Goal: Information Seeking & Learning: Learn about a topic

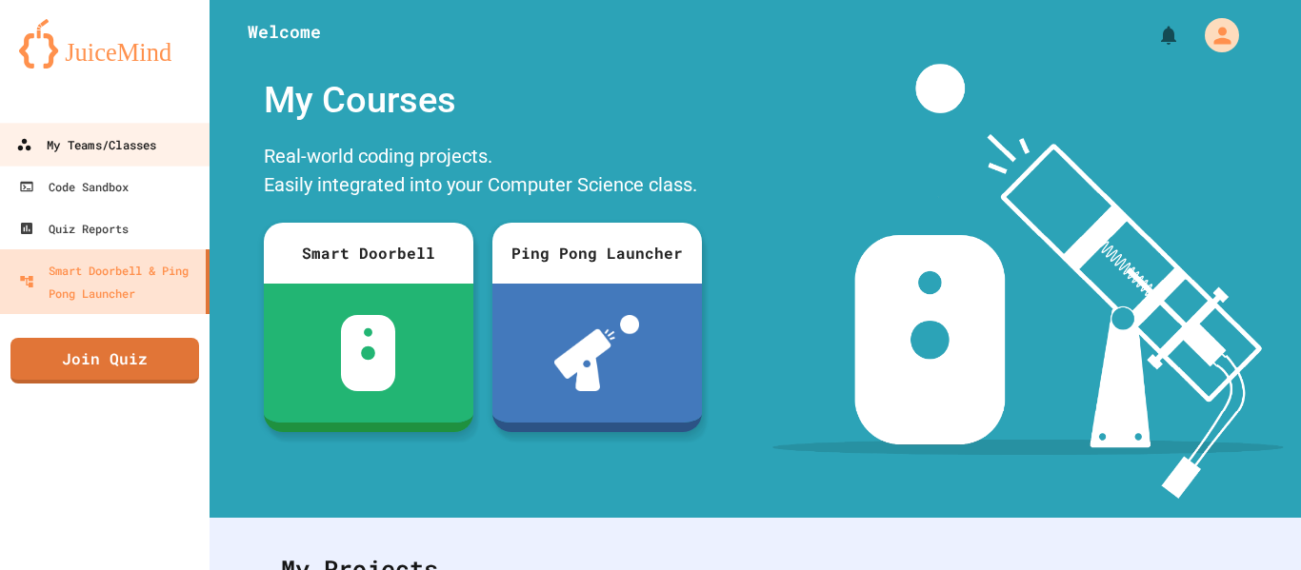
click at [97, 145] on div "My Teams/Classes" at bounding box center [86, 145] width 140 height 24
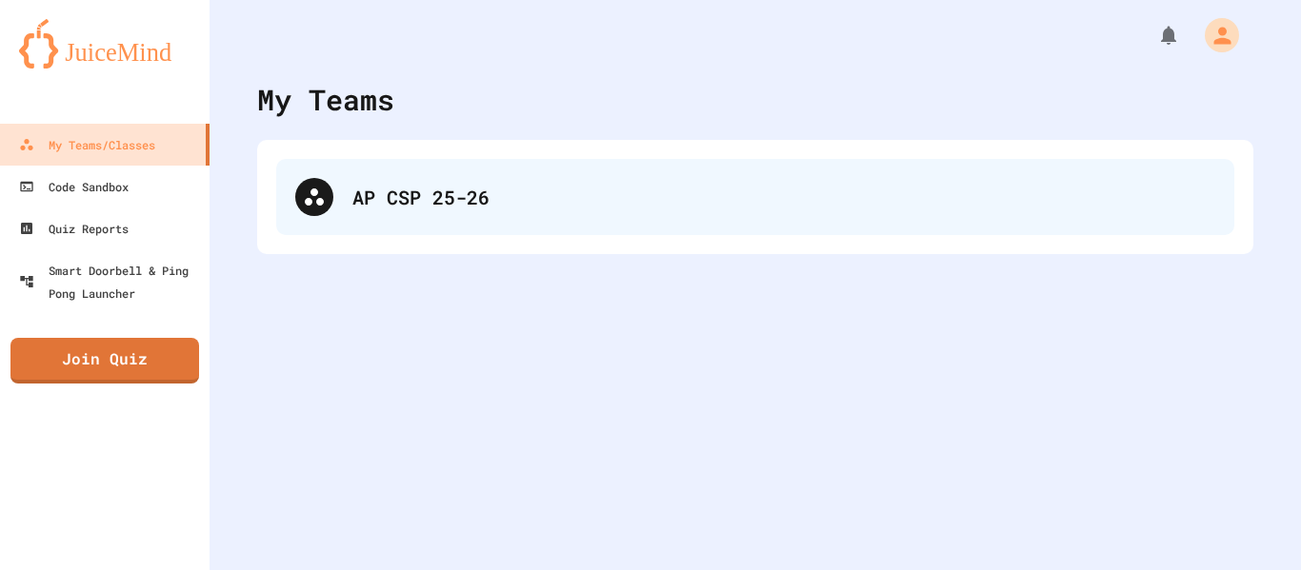
click at [400, 190] on div "AP CSP 25-26" at bounding box center [783, 197] width 863 height 29
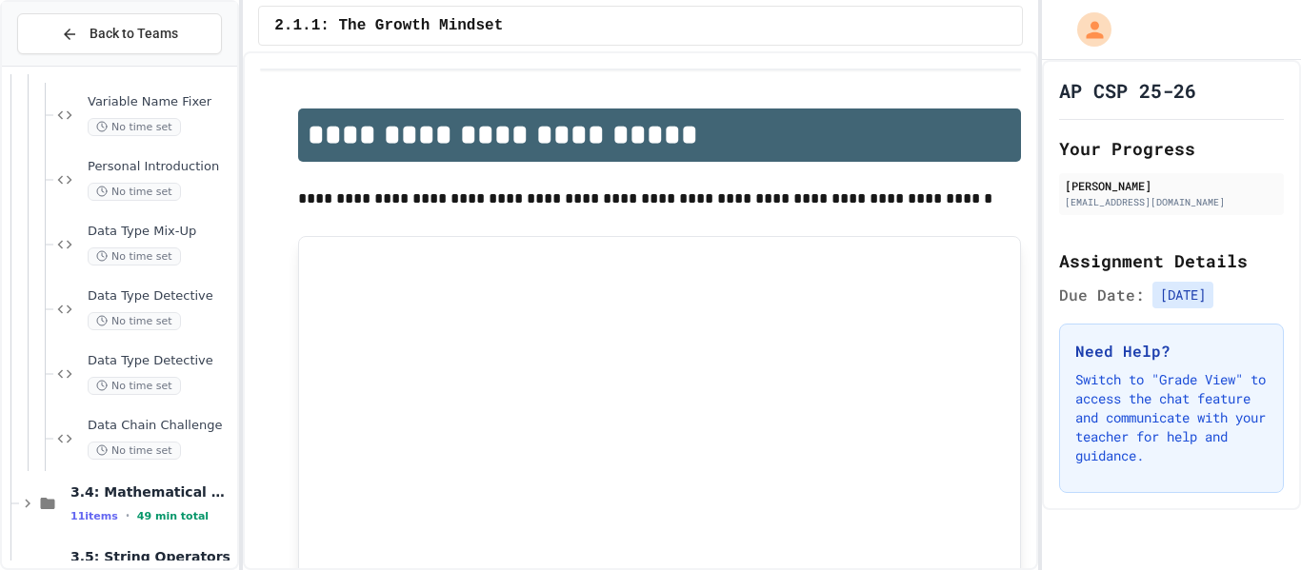
scroll to position [1090, 0]
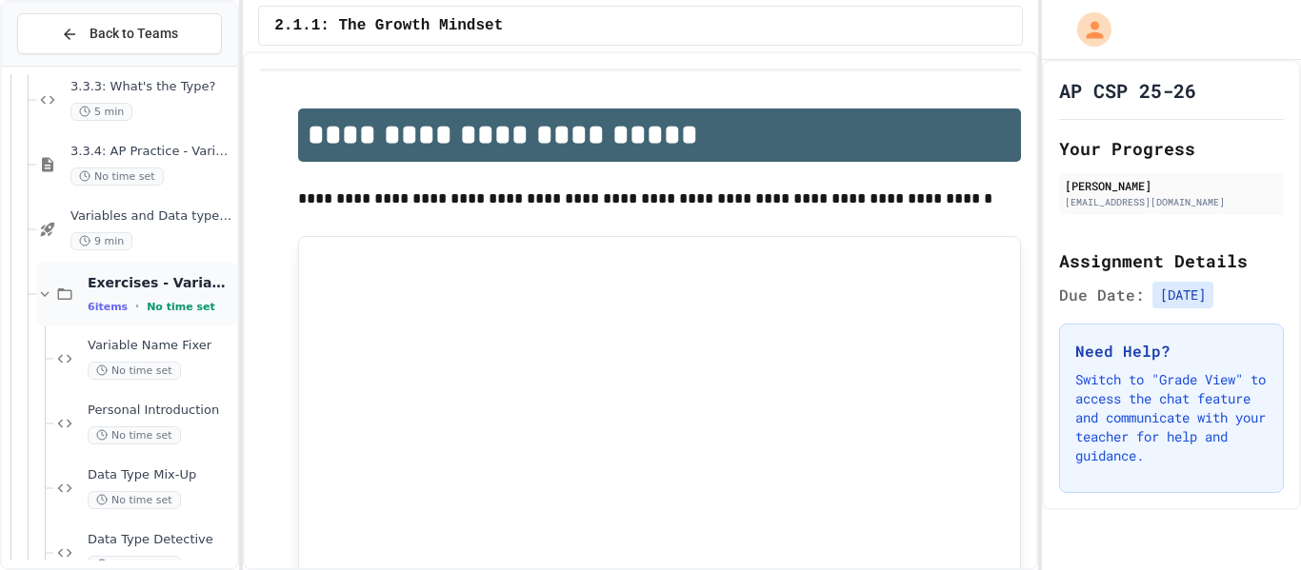
click at [44, 280] on div "Exercises - Variables and Data Types 6 items • No time set" at bounding box center [136, 294] width 201 height 65
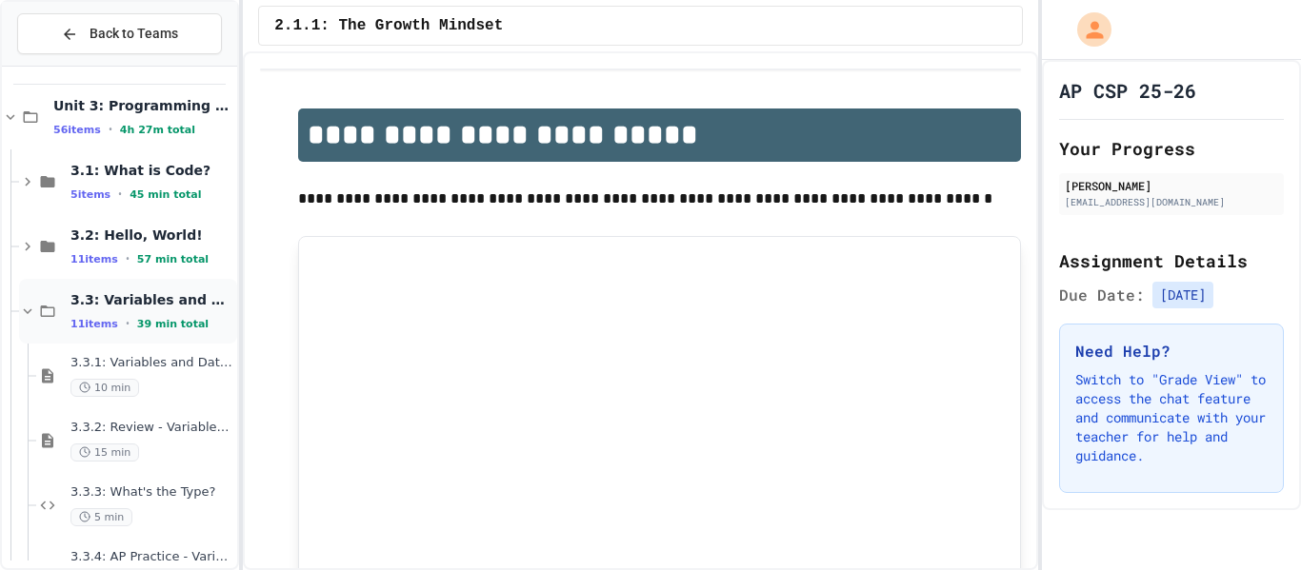
click at [29, 311] on icon at bounding box center [28, 312] width 9 height 6
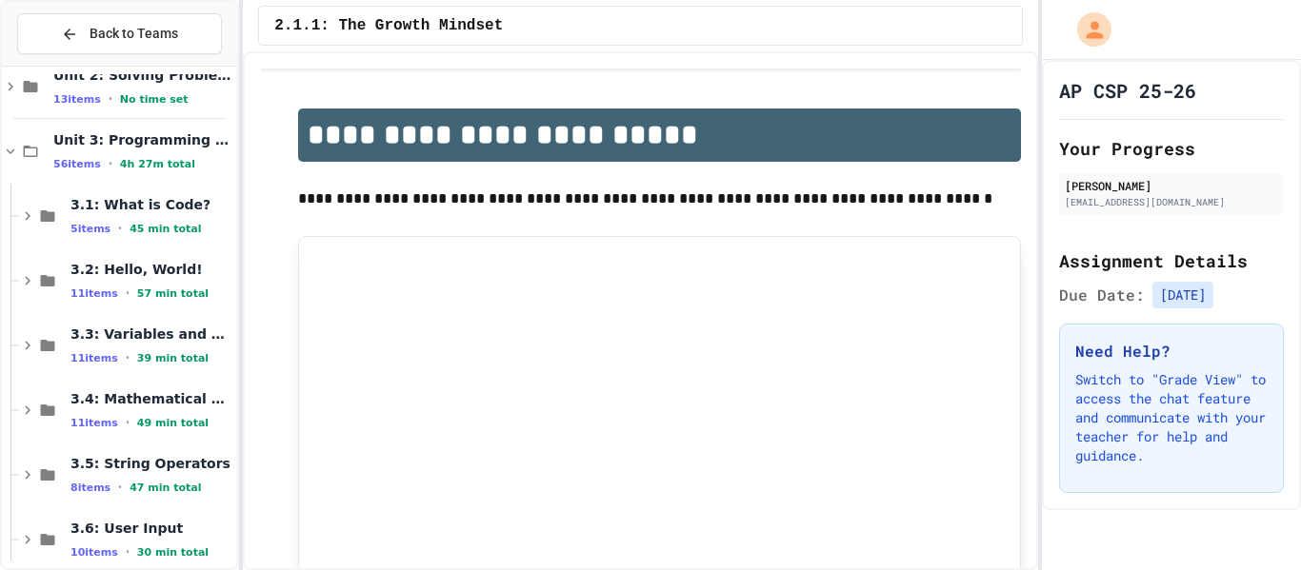
scroll to position [313, 0]
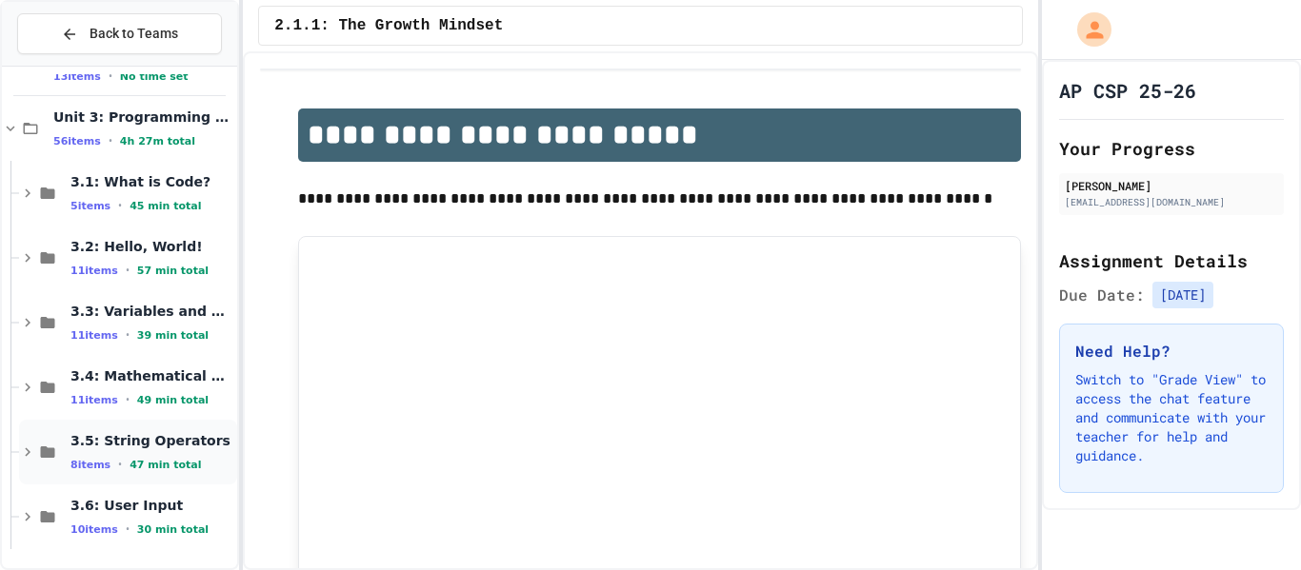
click at [183, 464] on span "47 min total" at bounding box center [165, 465] width 71 height 12
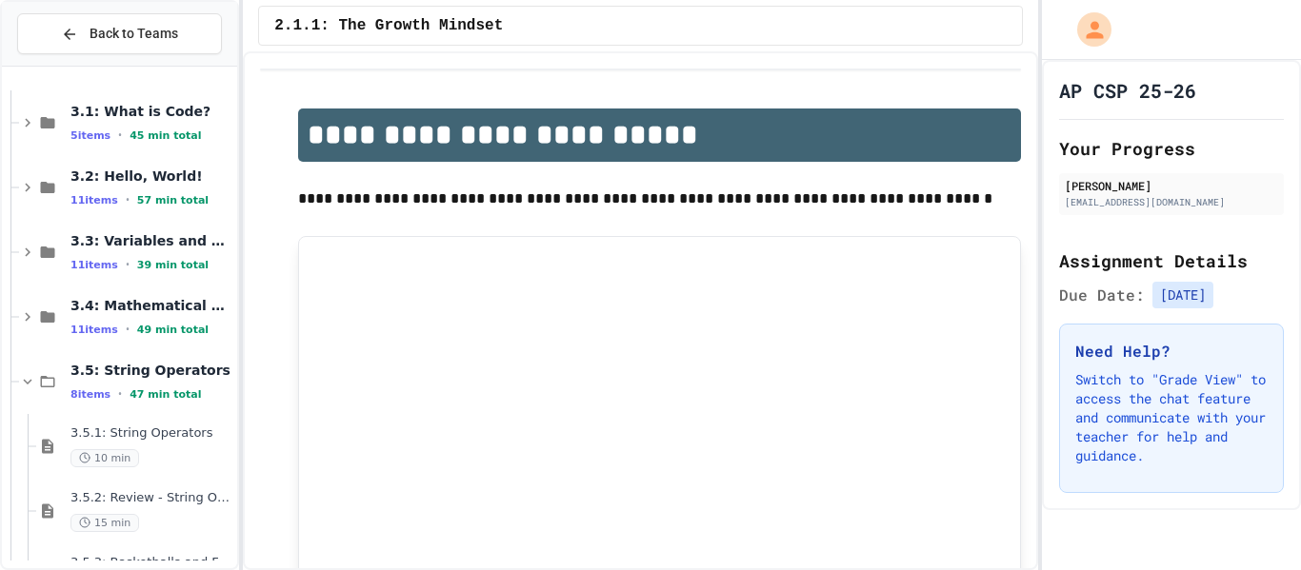
scroll to position [378, 0]
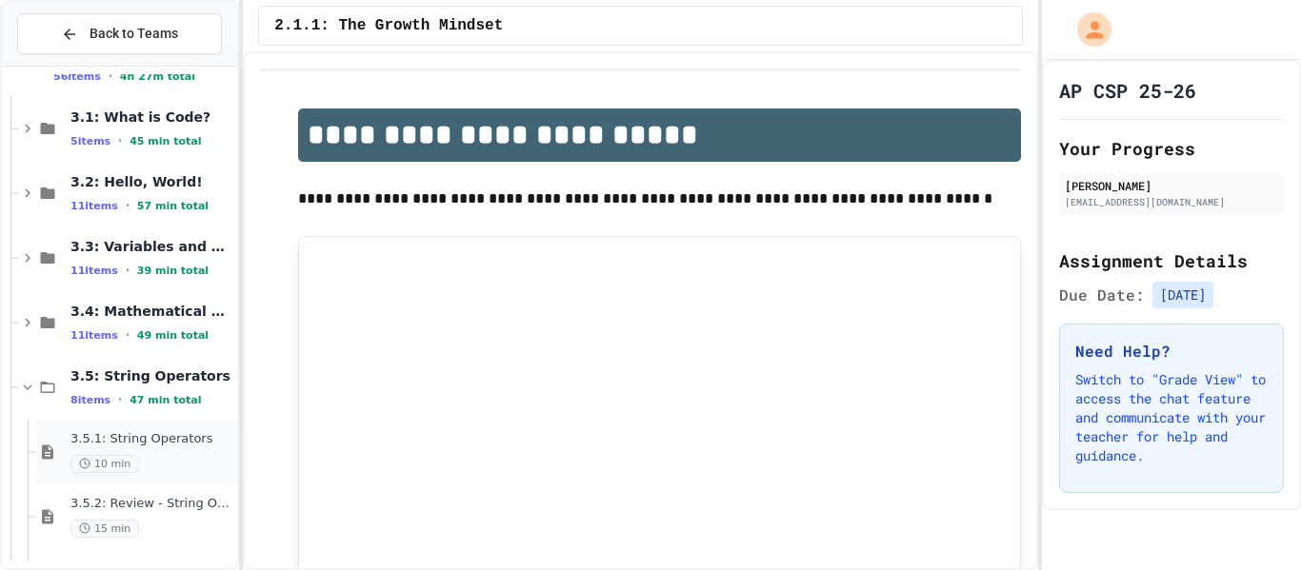
click at [160, 432] on span "3.5.1: String Operators" at bounding box center [151, 439] width 163 height 16
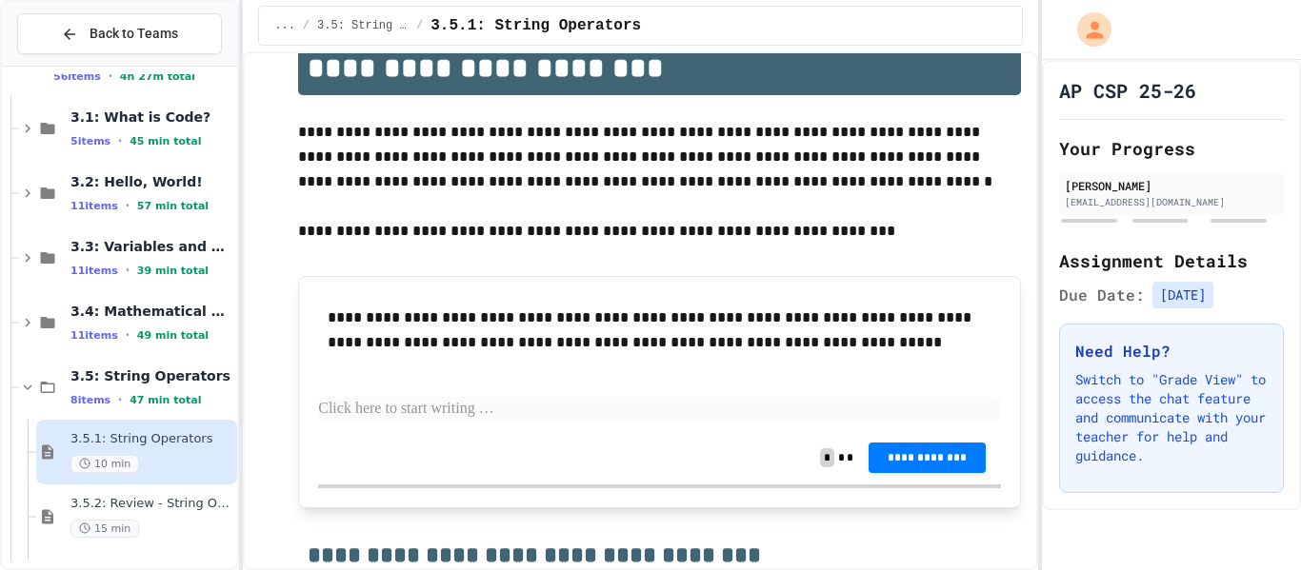
scroll to position [249, 0]
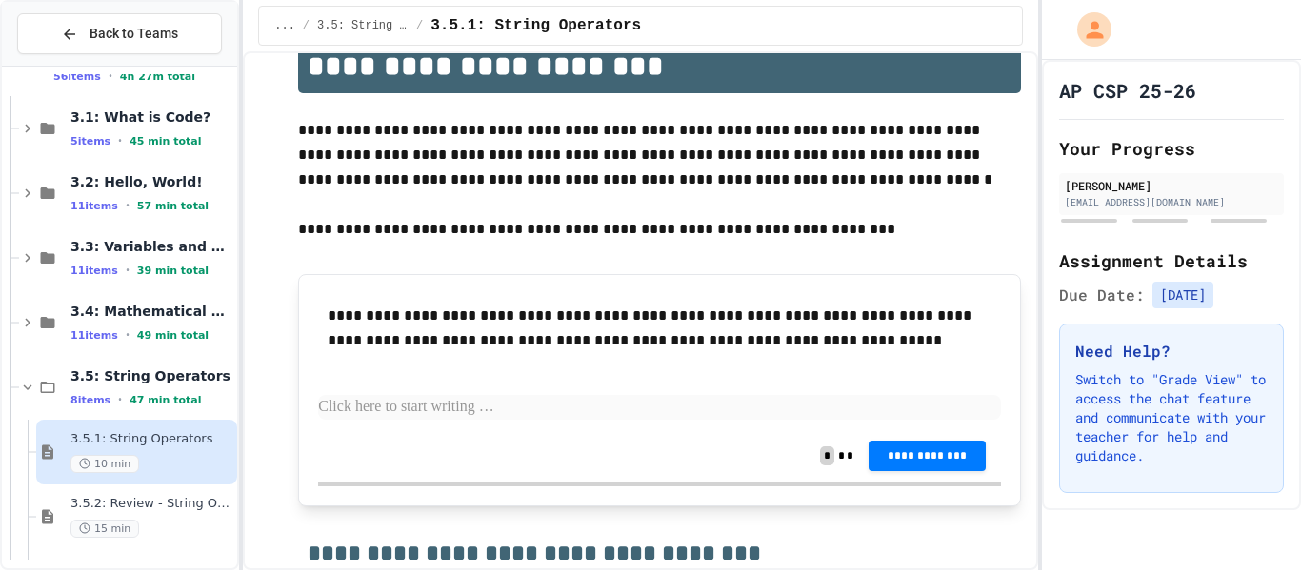
click at [510, 405] on p at bounding box center [659, 407] width 683 height 25
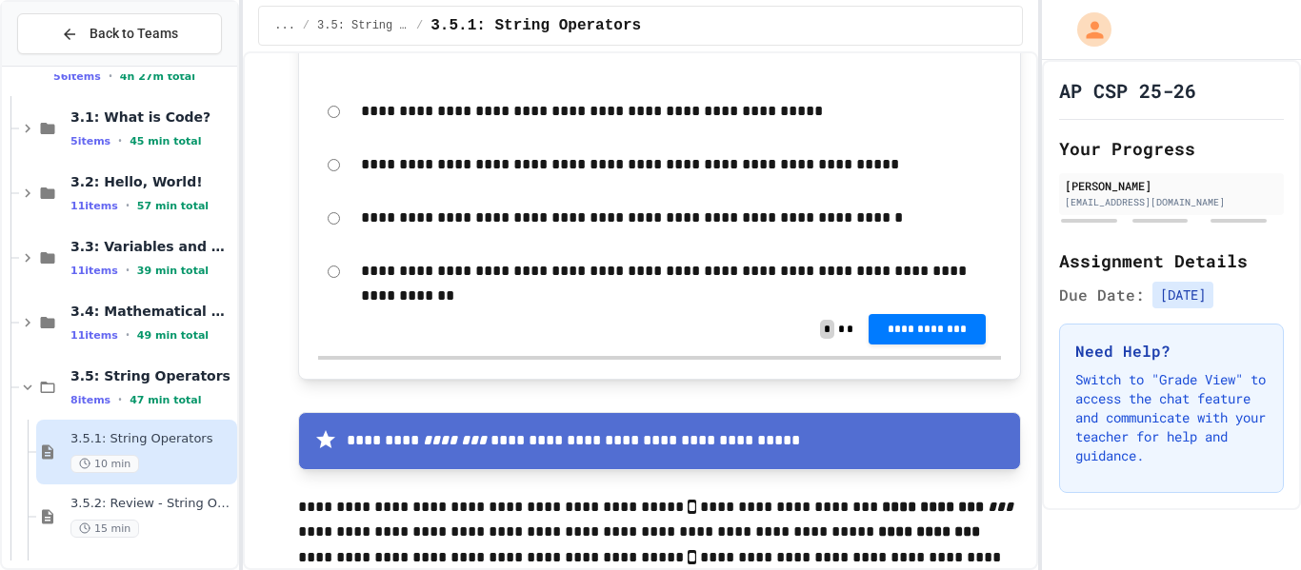
scroll to position [2369, 0]
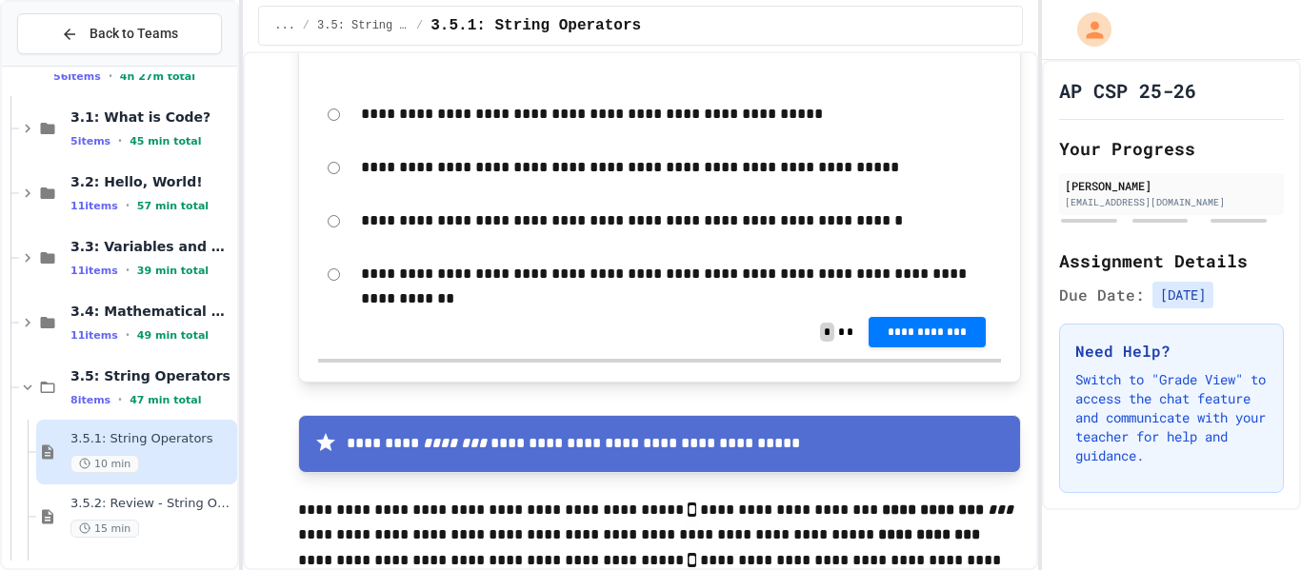
click at [340, 275] on div "**********" at bounding box center [659, 274] width 683 height 44
click at [918, 320] on button "**********" at bounding box center [927, 330] width 117 height 30
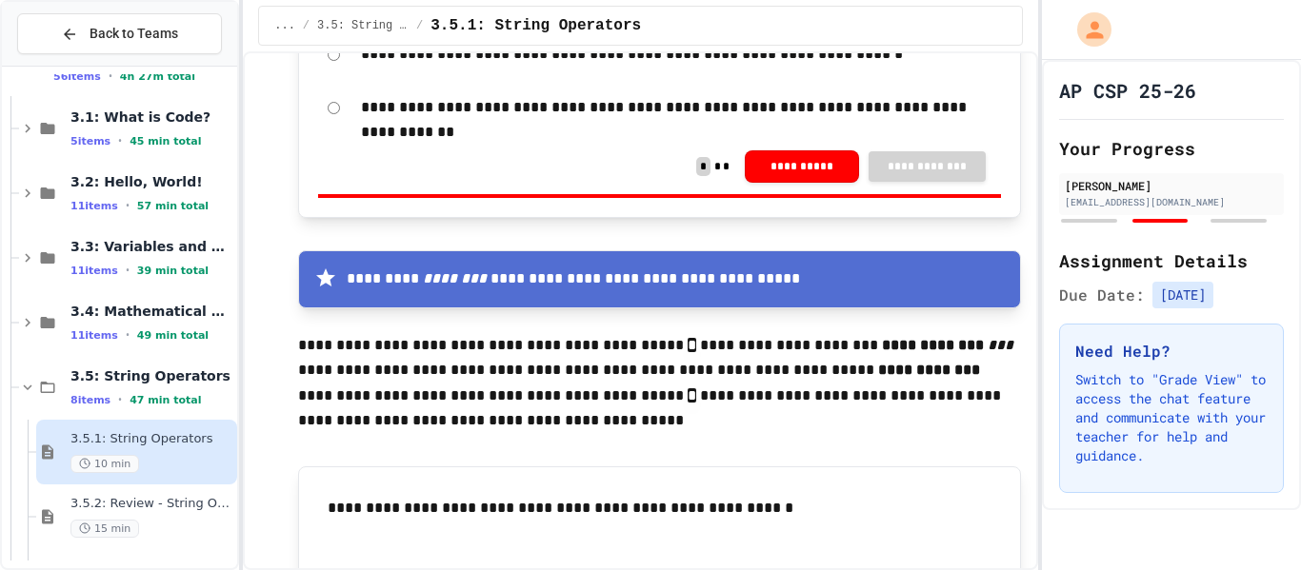
scroll to position [2528, 0]
